Goal: Find contact information: Find contact information

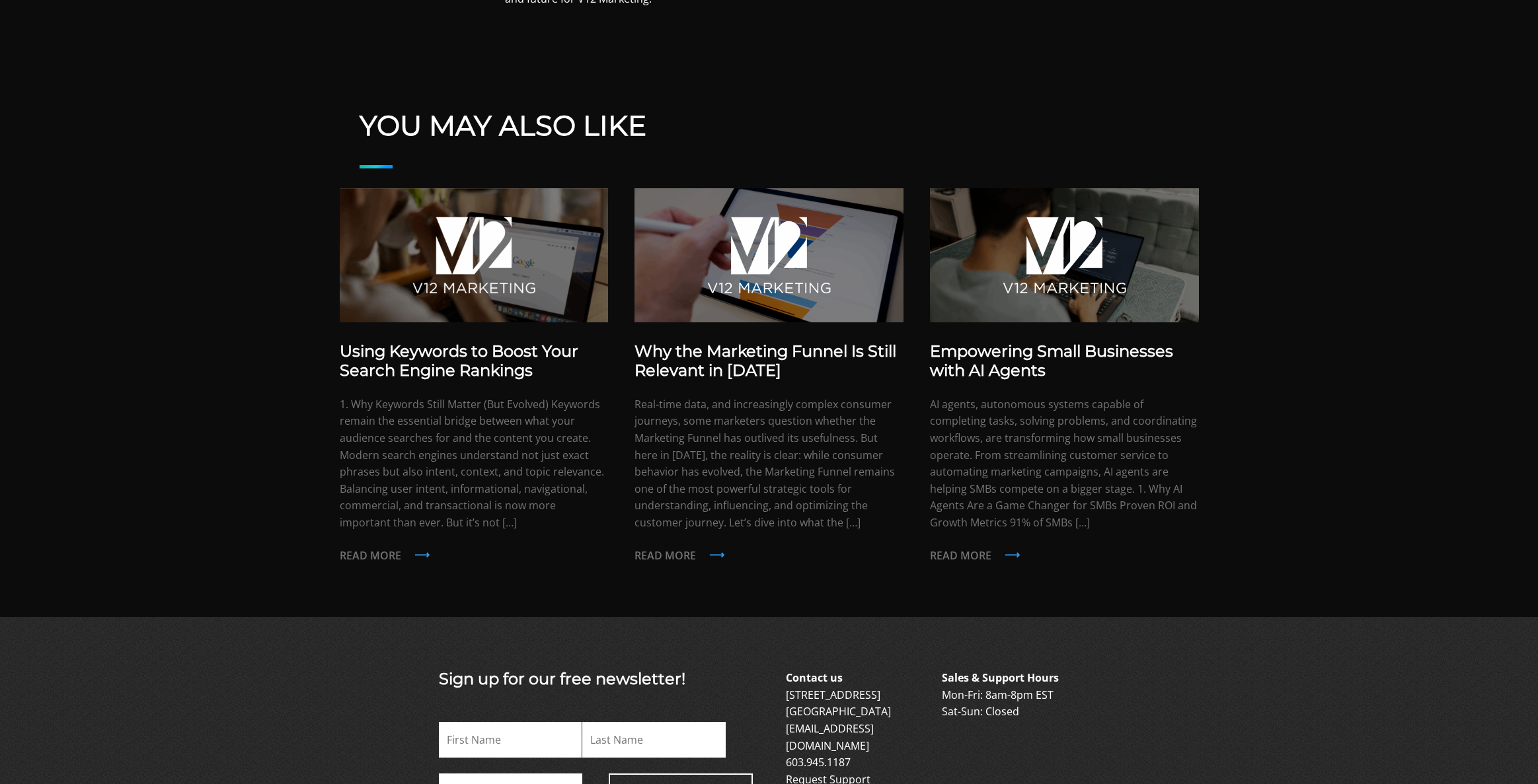
scroll to position [84, 0]
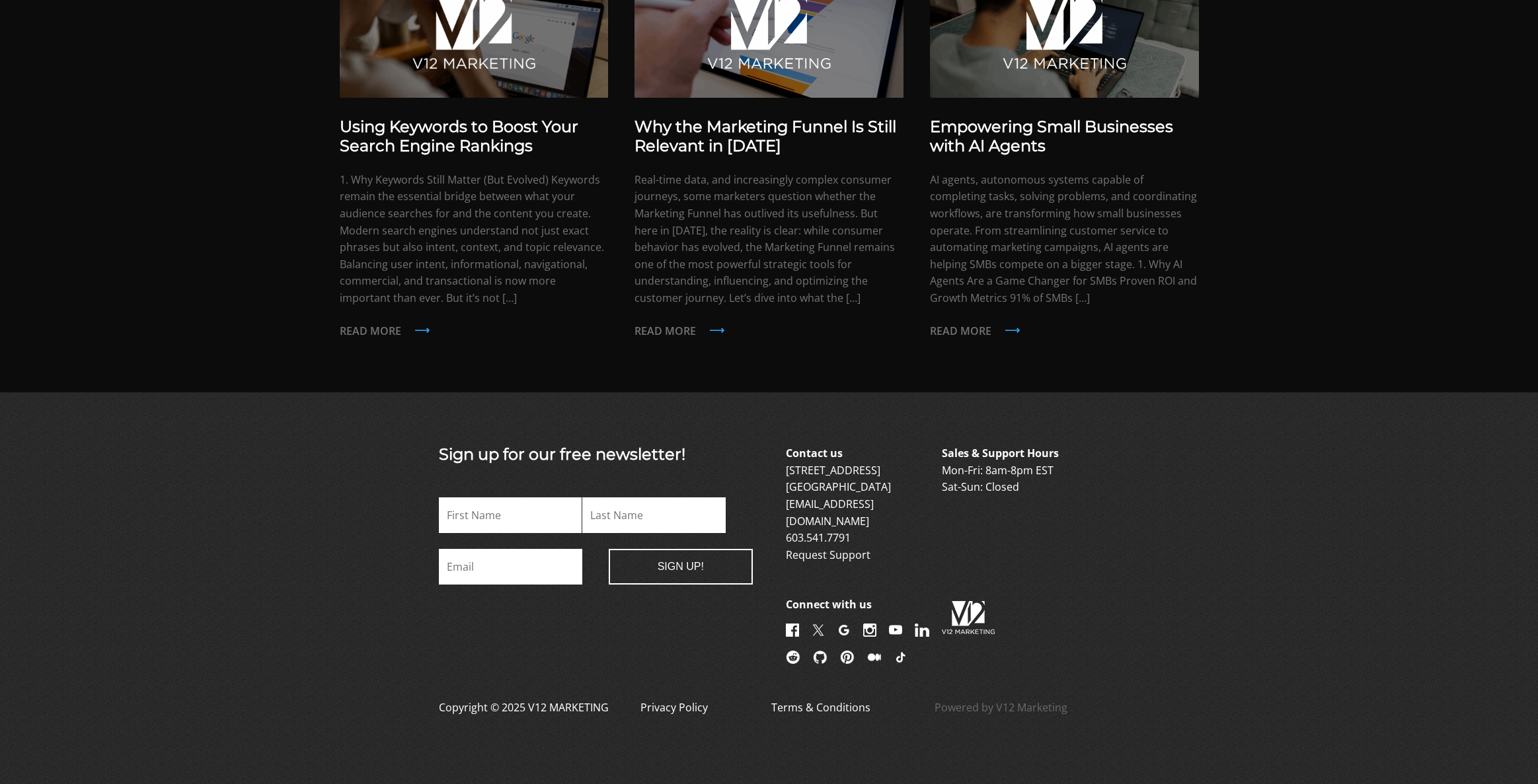
scroll to position [1041, 0]
click at [915, 628] on img at bounding box center [922, 630] width 14 height 13
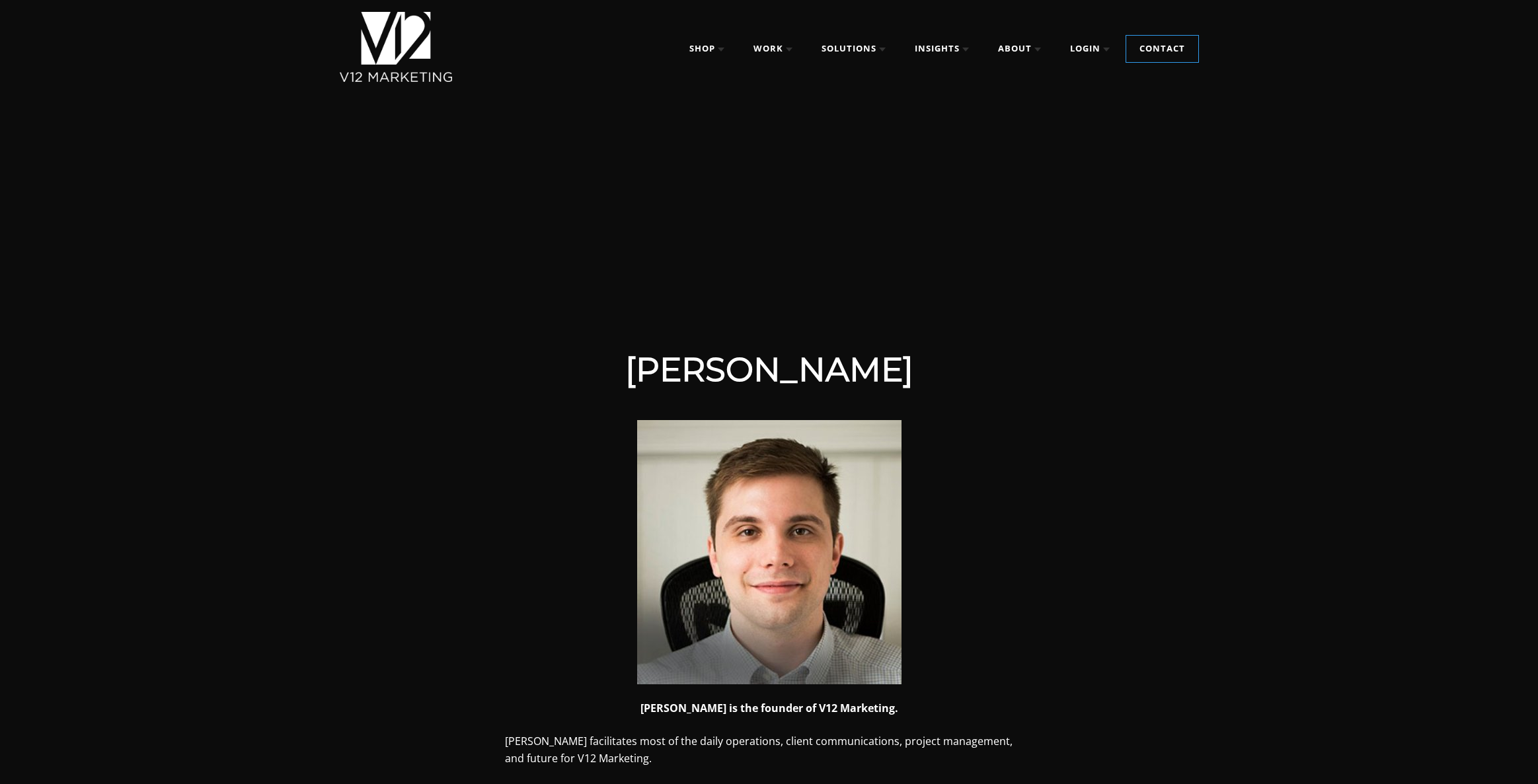
scroll to position [0, 0]
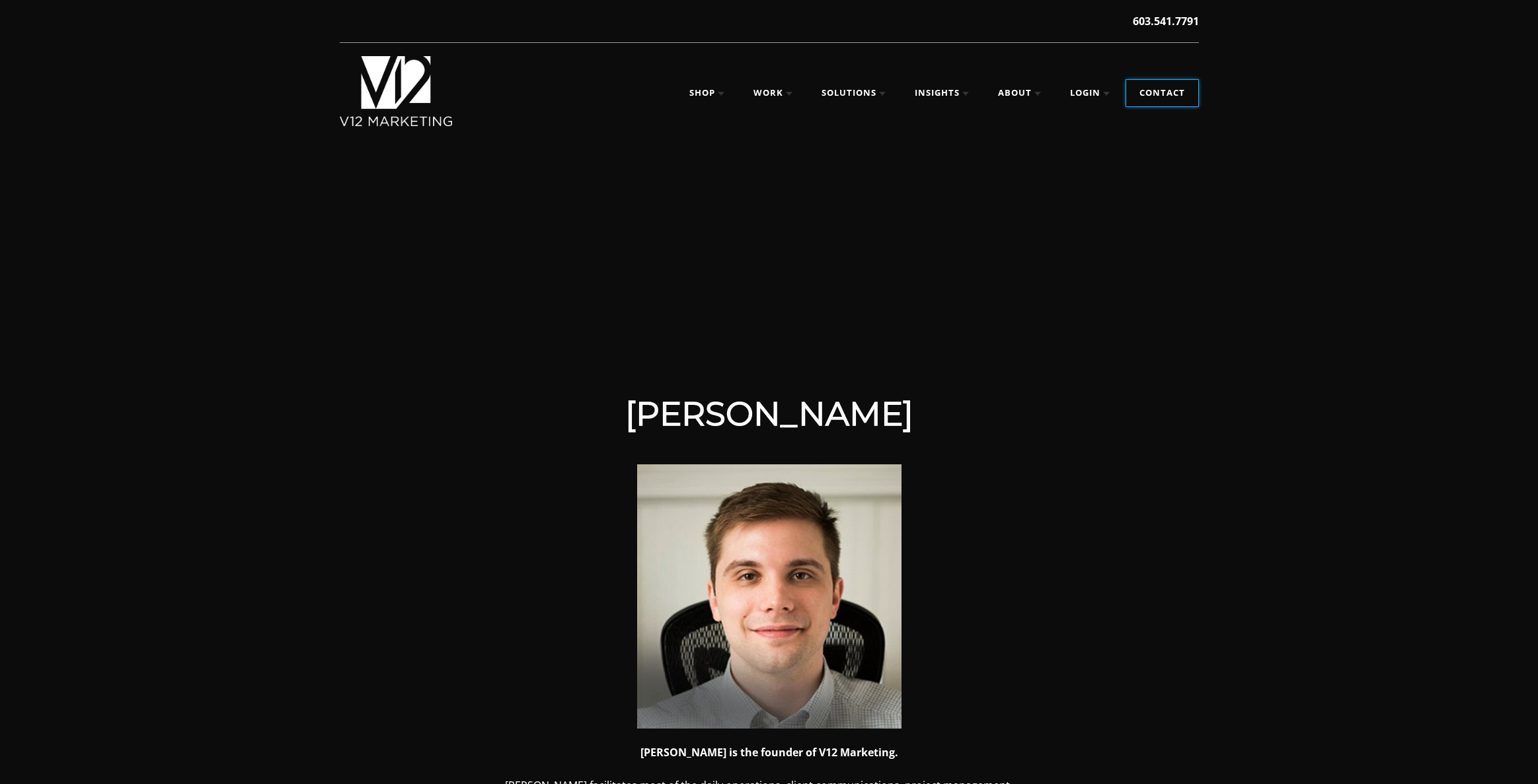
click at [1152, 100] on link "Contact" at bounding box center [1163, 93] width 72 height 27
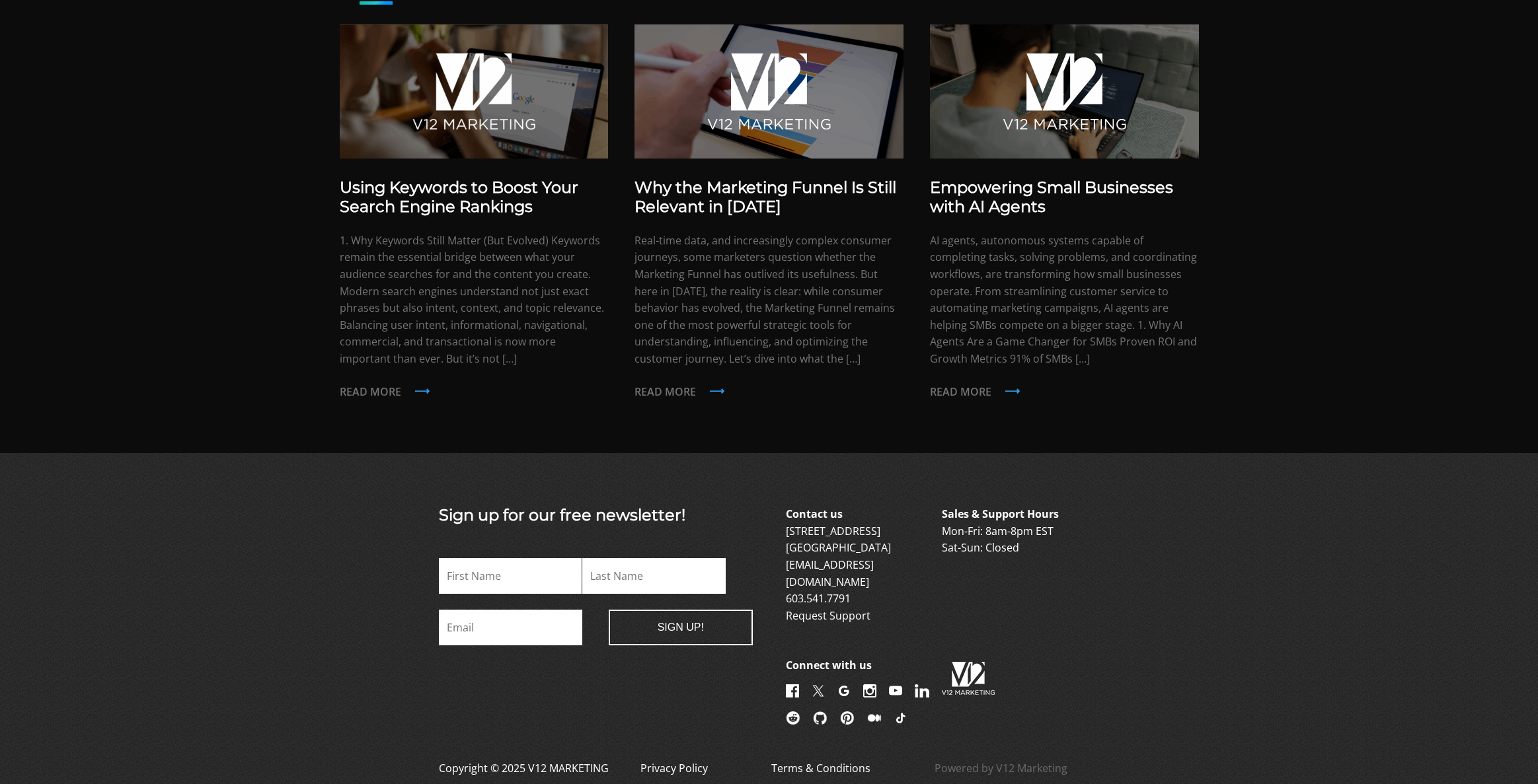
scroll to position [1041, 0]
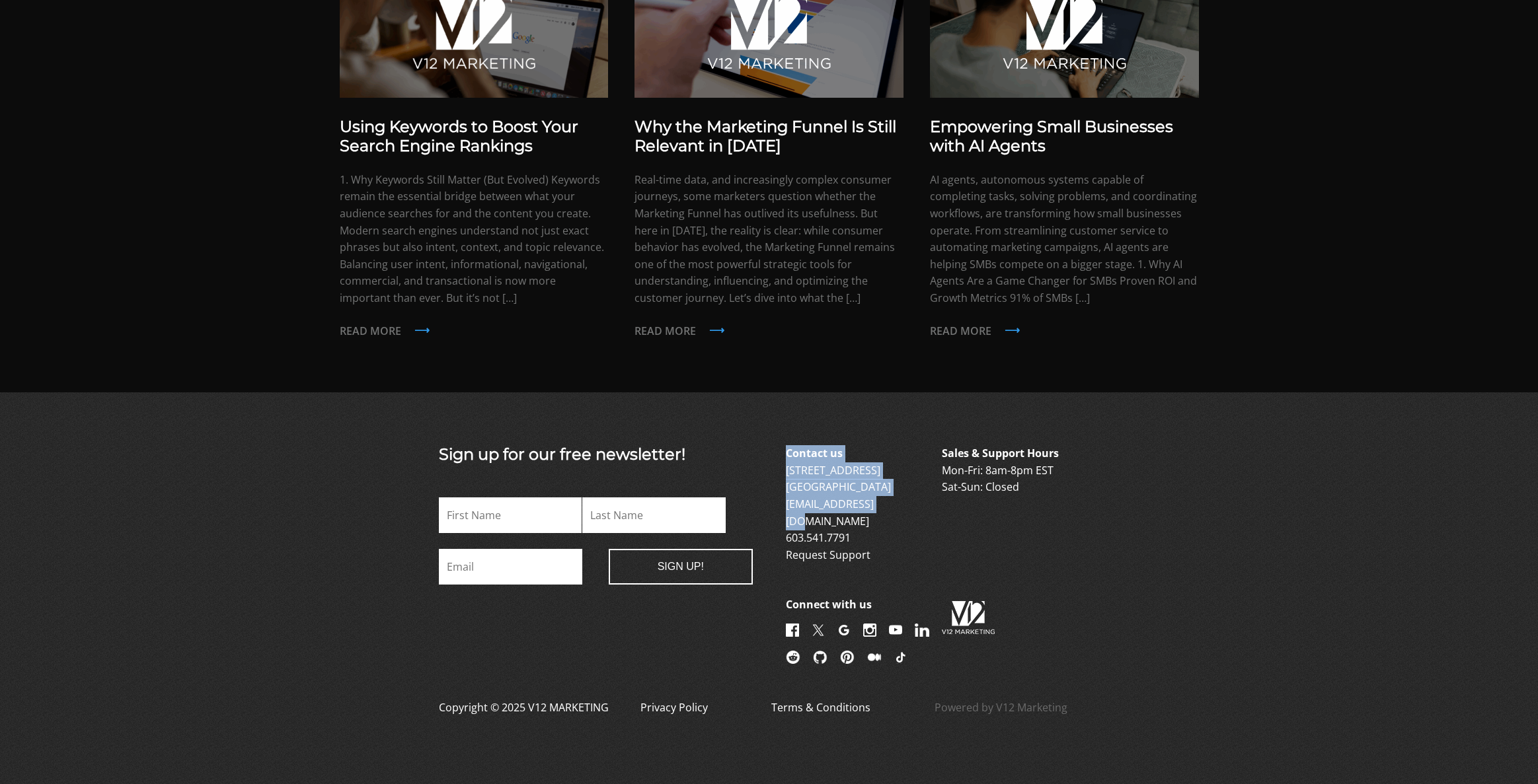
drag, startPoint x: 812, startPoint y: 489, endPoint x: 892, endPoint y: 496, distance: 80.3
click at [887, 495] on div "Sign up for our free newsletter! Email This field is for validation purposes an…" at bounding box center [769, 556] width 727 height 222
click at [936, 527] on p "Contact us 6 Garvins Falls Road Concord, NH 03301 info@v12marketing.com 603.541…" at bounding box center [863, 505] width 154 height 118
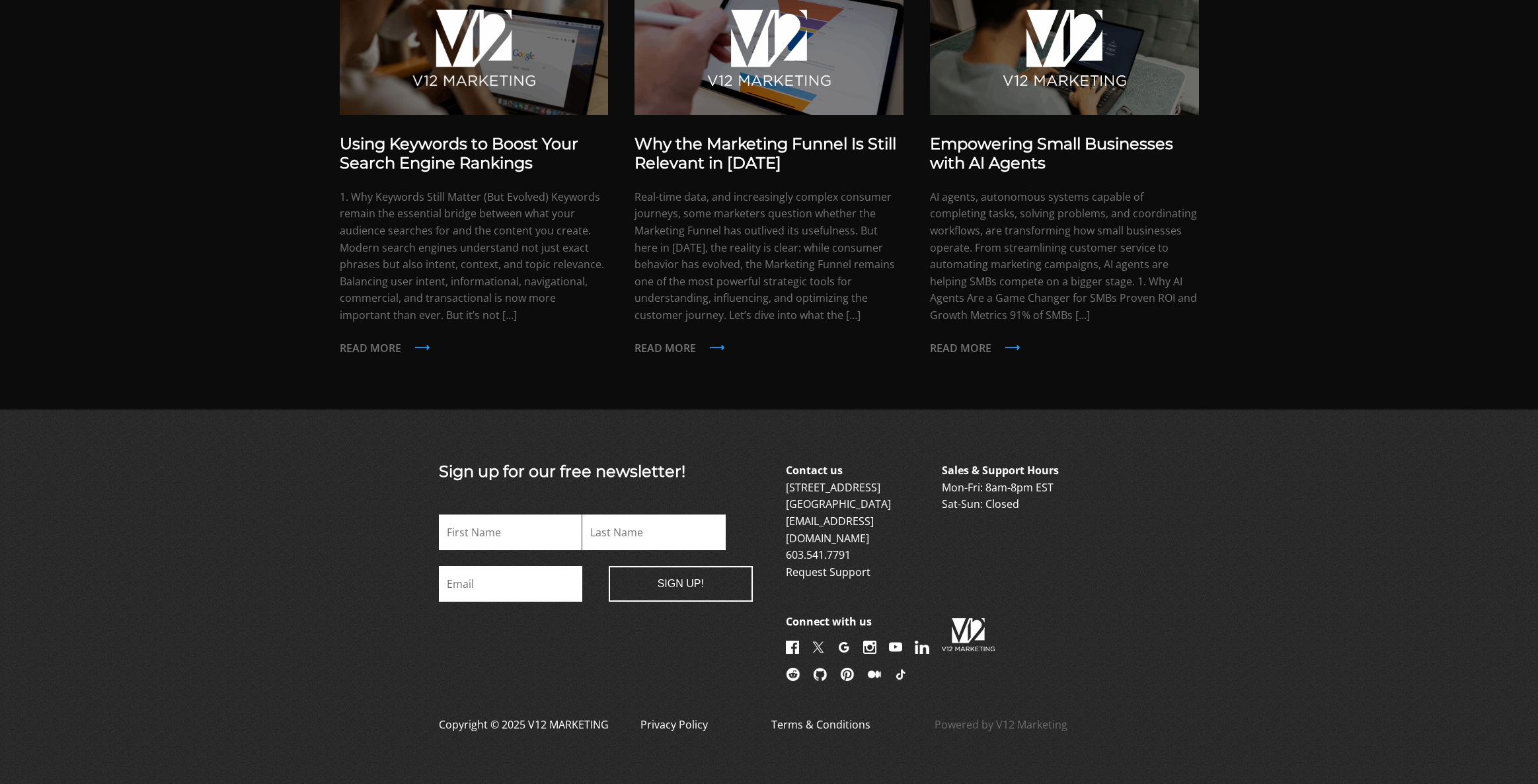
scroll to position [934, 0]
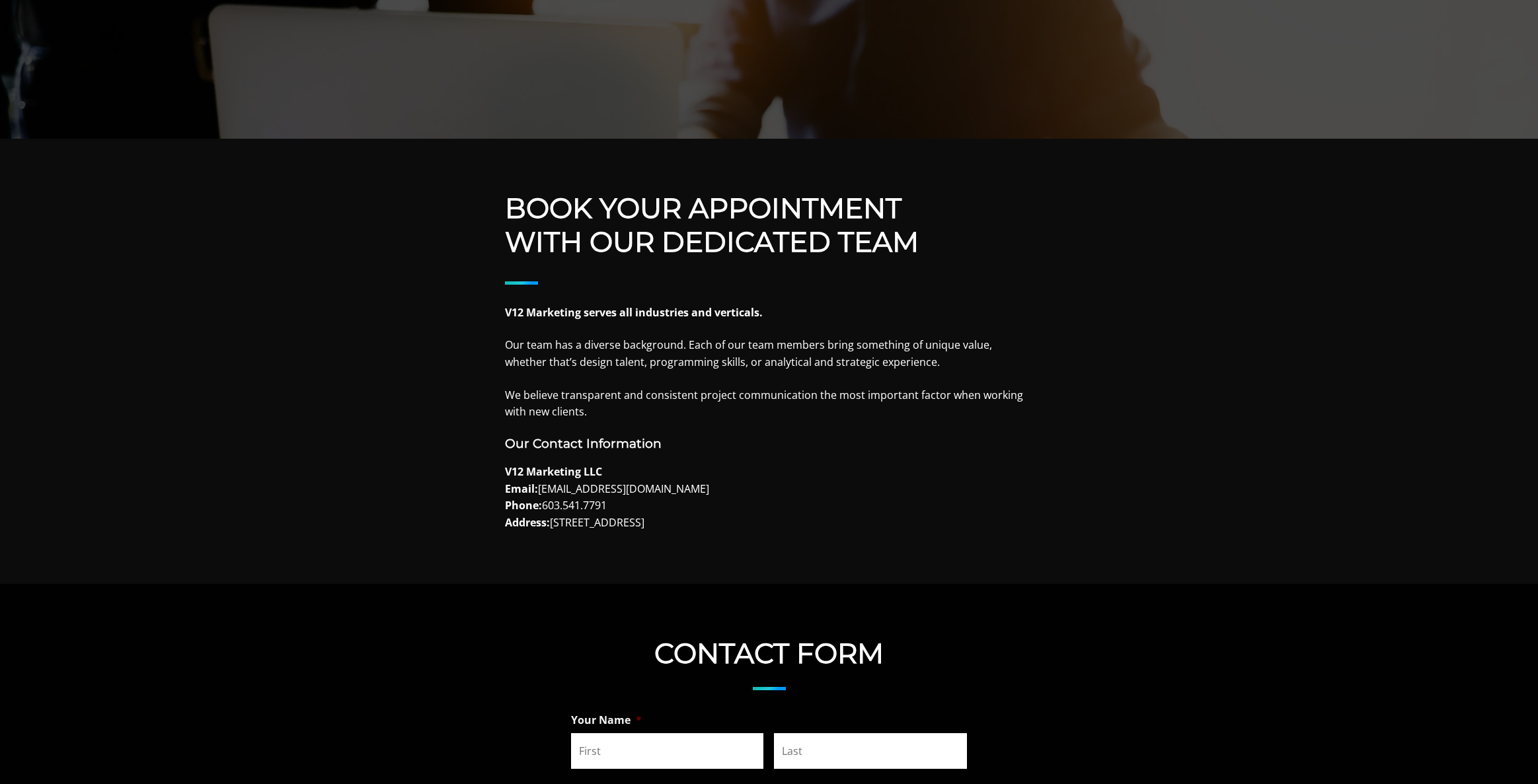
scroll to position [651, 0]
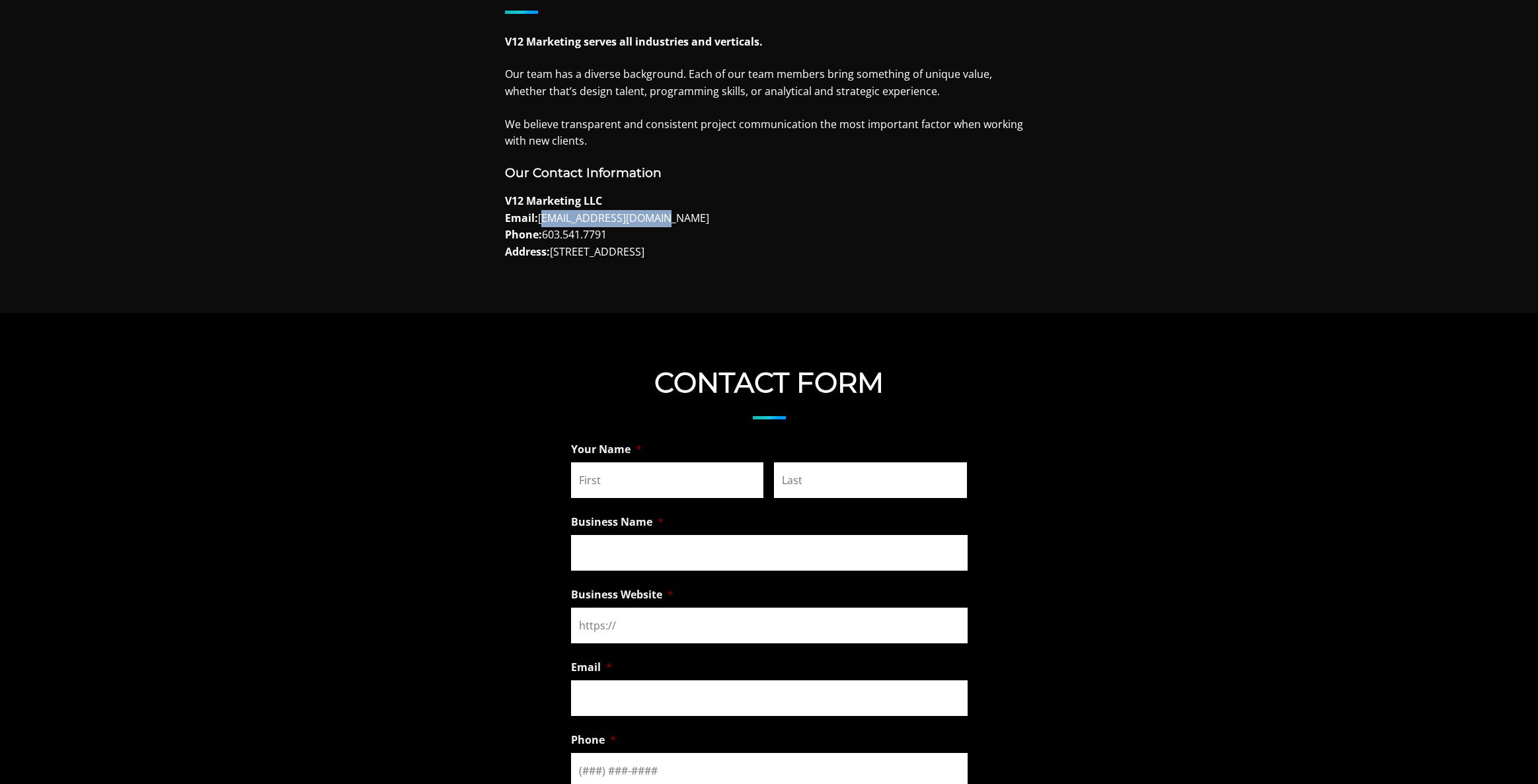
drag, startPoint x: 538, startPoint y: 218, endPoint x: 707, endPoint y: 218, distance: 169.0
click at [707, 218] on p "V12 Marketing LLC Email: [EMAIL_ADDRESS][DOMAIN_NAME] Phone: [PHONE_NUMBER] Add…" at bounding box center [769, 226] width 529 height 67
click at [486, 381] on h2 "Contact Form" at bounding box center [769, 382] width 1538 height 33
